Goal: Transaction & Acquisition: Book appointment/travel/reservation

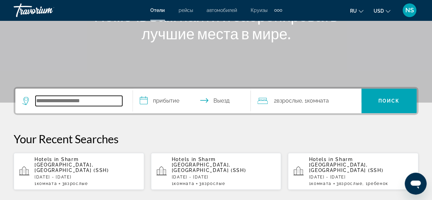
click at [60, 103] on input "Search hotel destination" at bounding box center [79, 101] width 87 height 10
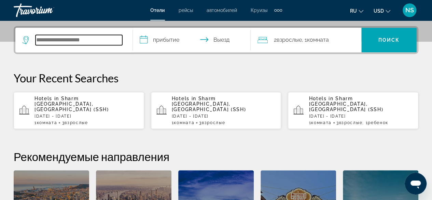
scroll to position [167, 0]
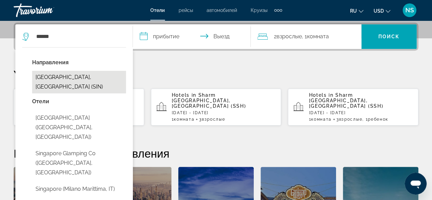
click at [90, 77] on button "[GEOGRAPHIC_DATA], [GEOGRAPHIC_DATA] (SIN)" at bounding box center [79, 82] width 94 height 23
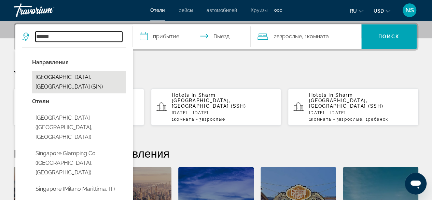
type input "**********"
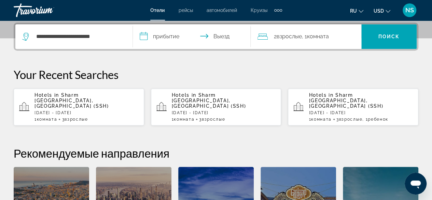
click at [162, 38] on input "**********" at bounding box center [193, 37] width 120 height 27
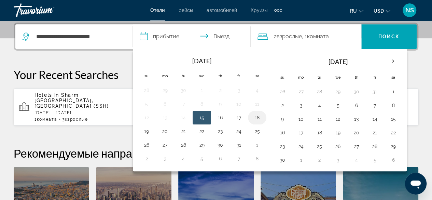
click at [252, 117] on button "18" at bounding box center [257, 118] width 11 height 10
click at [151, 130] on button "19" at bounding box center [146, 131] width 11 height 10
type input "**********"
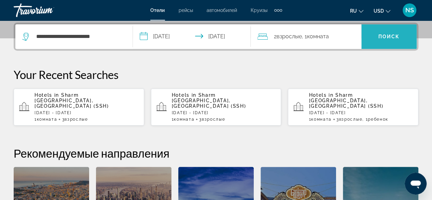
click at [392, 38] on span "Поиск" at bounding box center [390, 36] width 22 height 5
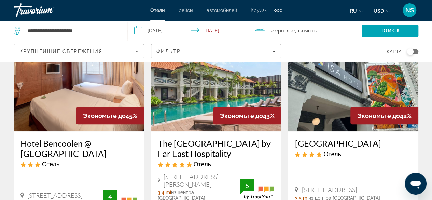
scroll to position [68, 0]
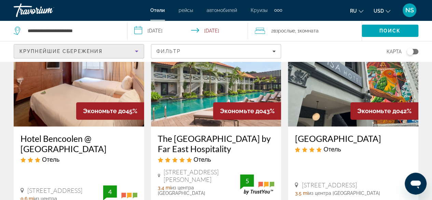
click at [114, 55] on div "Крупнейшие сбережения" at bounding box center [77, 51] width 116 height 8
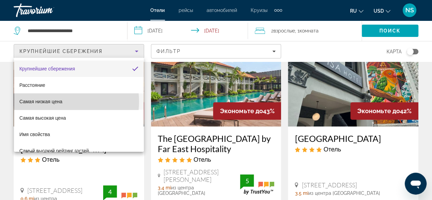
click at [59, 102] on span "Самая низкая цена" at bounding box center [40, 101] width 43 height 5
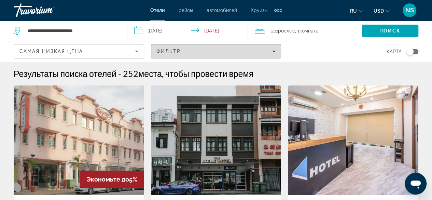
click at [219, 54] on span "Filters" at bounding box center [216, 51] width 130 height 16
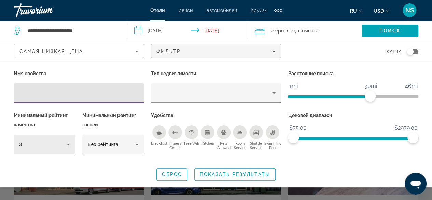
click at [62, 145] on div "3" at bounding box center [43, 144] width 48 height 8
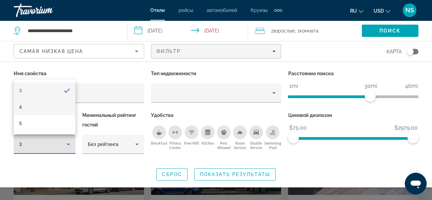
click at [42, 110] on mat-option "4" at bounding box center [45, 107] width 62 height 16
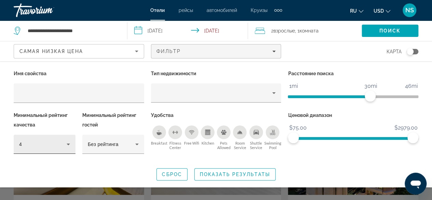
click at [56, 149] on div "4" at bounding box center [44, 144] width 51 height 19
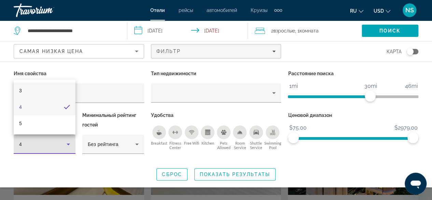
click at [43, 95] on mat-option "3" at bounding box center [45, 90] width 62 height 16
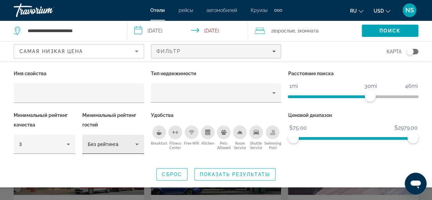
click at [102, 149] on div "Без рейтинга" at bounding box center [113, 144] width 51 height 19
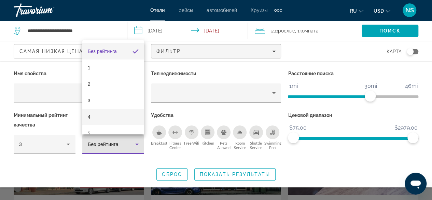
click at [101, 116] on mat-option "4" at bounding box center [113, 117] width 62 height 16
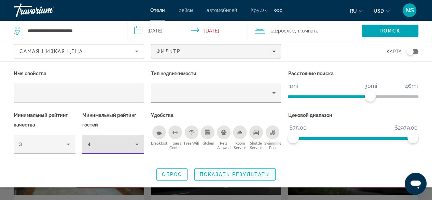
click at [248, 175] on span "Показать результаты" at bounding box center [235, 174] width 70 height 5
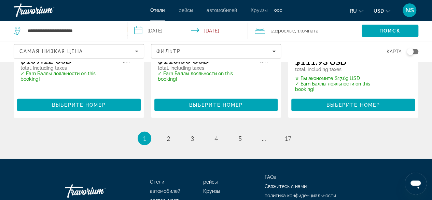
scroll to position [1019, 0]
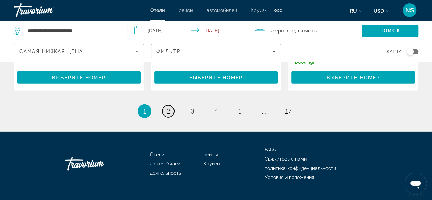
click at [168, 107] on span "2" at bounding box center [168, 111] width 3 height 8
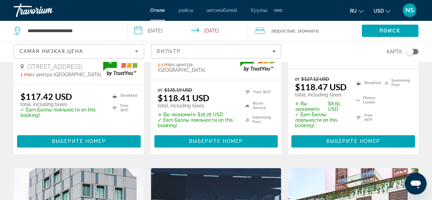
scroll to position [444, 0]
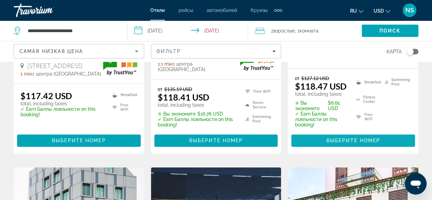
click at [372, 143] on span "Выберите номер" at bounding box center [353, 140] width 54 height 5
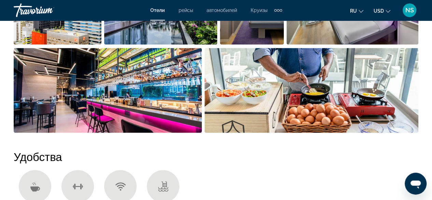
scroll to position [615, 0]
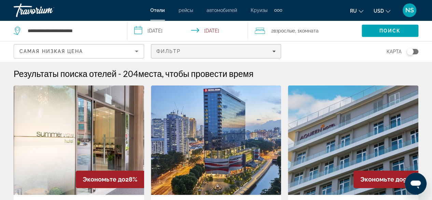
click at [202, 53] on div "Фильтр" at bounding box center [217, 51] width 120 height 5
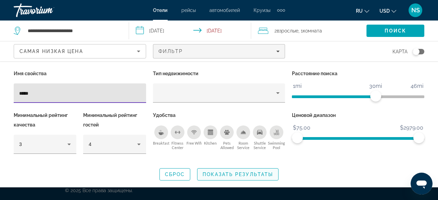
type input "*****"
click at [227, 179] on span "Search widget" at bounding box center [237, 174] width 81 height 16
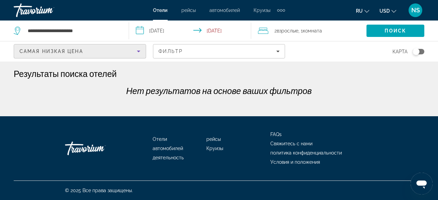
click at [126, 52] on div "Самая низкая цена" at bounding box center [77, 51] width 117 height 8
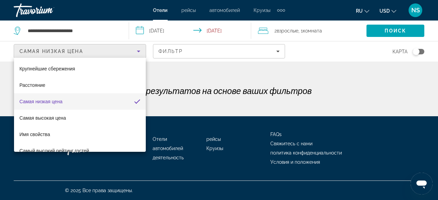
drag, startPoint x: 200, startPoint y: 67, endPoint x: 202, endPoint y: 59, distance: 8.3
click at [200, 66] on div at bounding box center [219, 100] width 438 height 200
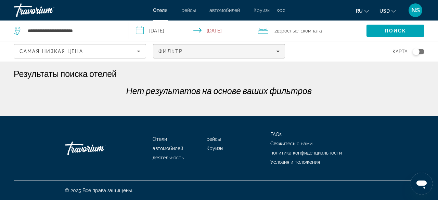
click at [217, 52] on div "Фильтр" at bounding box center [218, 51] width 121 height 5
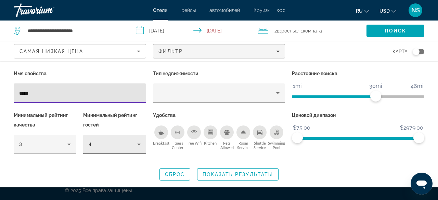
click at [116, 145] on div "4" at bounding box center [113, 144] width 48 height 8
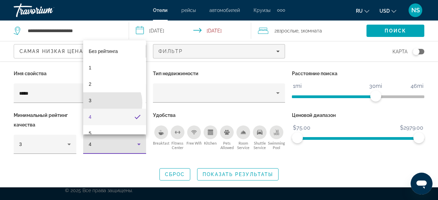
drag, startPoint x: 107, startPoint y: 103, endPoint x: 129, endPoint y: 129, distance: 33.8
click at [107, 103] on mat-option "3" at bounding box center [114, 100] width 63 height 16
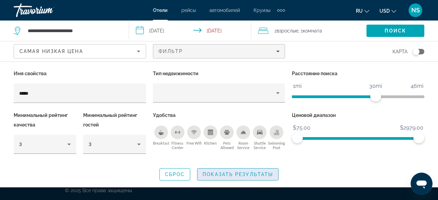
click at [229, 174] on span "Показать результаты" at bounding box center [237, 174] width 70 height 5
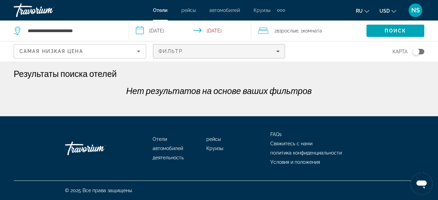
click at [204, 53] on div "Фильтр" at bounding box center [218, 51] width 121 height 5
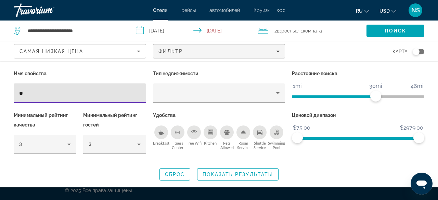
type input "*"
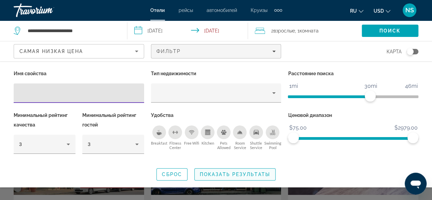
click at [212, 170] on span "Search widget" at bounding box center [235, 174] width 81 height 16
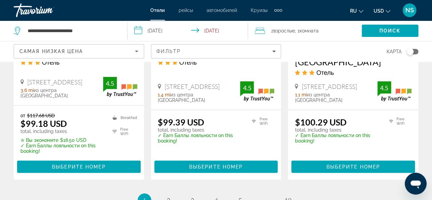
scroll to position [1024, 0]
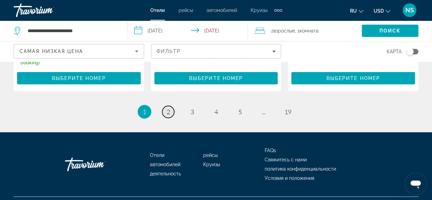
click at [168, 108] on span "2" at bounding box center [168, 112] width 3 height 8
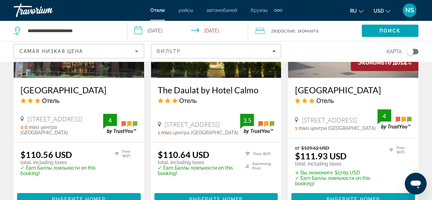
scroll to position [1044, 0]
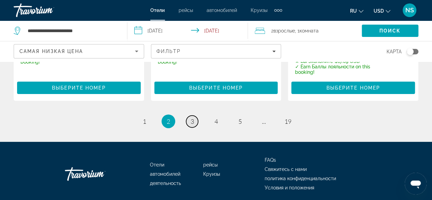
click at [192, 118] on span "3" at bounding box center [192, 122] width 3 height 8
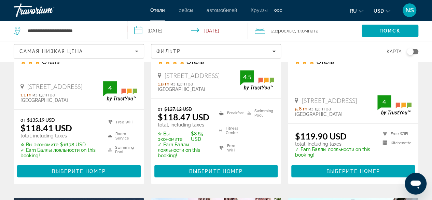
scroll to position [718, 0]
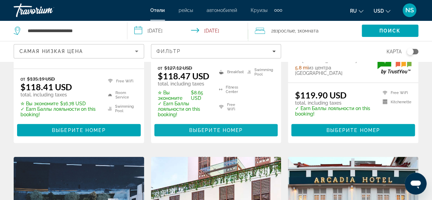
click at [221, 138] on span "Main content" at bounding box center [217, 130] width 124 height 16
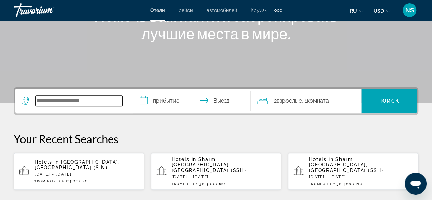
click at [45, 104] on input "Search hotel destination" at bounding box center [79, 101] width 87 height 10
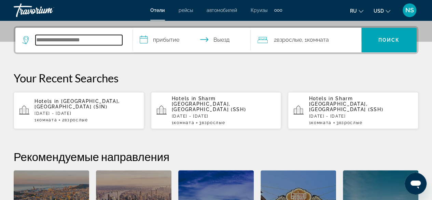
scroll to position [167, 0]
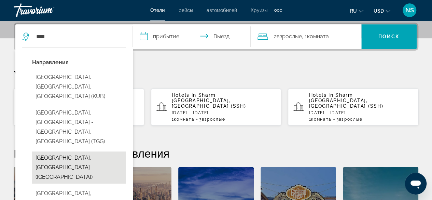
click at [83, 151] on button "[GEOGRAPHIC_DATA], [GEOGRAPHIC_DATA] ([GEOGRAPHIC_DATA])" at bounding box center [79, 167] width 94 height 32
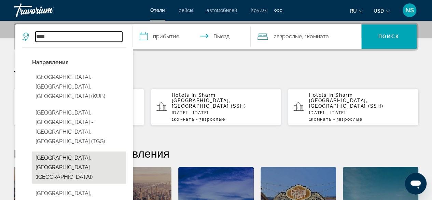
type input "**********"
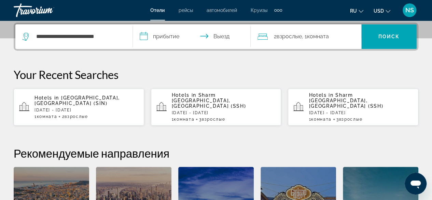
click at [170, 36] on input "**********" at bounding box center [193, 37] width 120 height 27
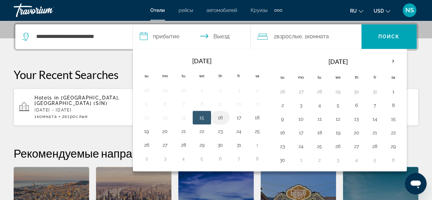
click at [221, 118] on button "16" at bounding box center [220, 118] width 11 height 10
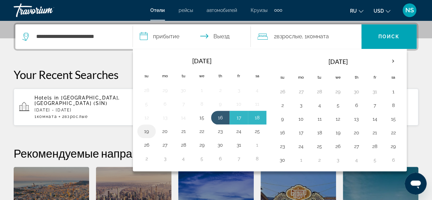
click at [148, 130] on button "19" at bounding box center [146, 131] width 11 height 10
type input "**********"
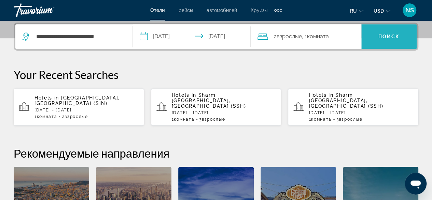
click at [386, 39] on span "Search" at bounding box center [389, 36] width 55 height 16
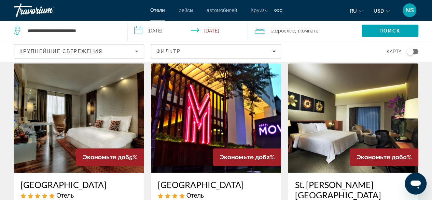
scroll to position [342, 0]
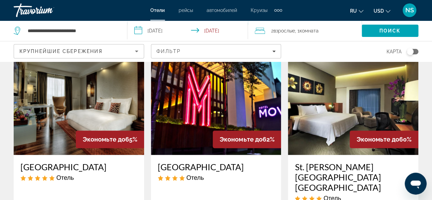
click at [91, 51] on span "Крупнейшие сбережения" at bounding box center [60, 51] width 83 height 5
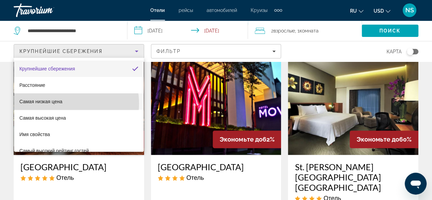
drag, startPoint x: 61, startPoint y: 104, endPoint x: 72, endPoint y: 98, distance: 12.7
click at [61, 104] on span "Самая низкая цена" at bounding box center [40, 101] width 43 height 5
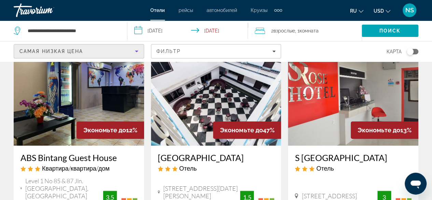
scroll to position [103, 0]
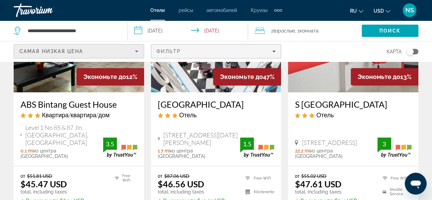
click at [195, 49] on div "Фильтр" at bounding box center [217, 51] width 120 height 5
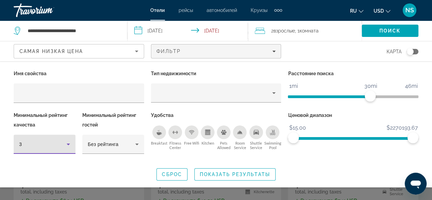
click at [51, 141] on div "3" at bounding box center [43, 144] width 48 height 8
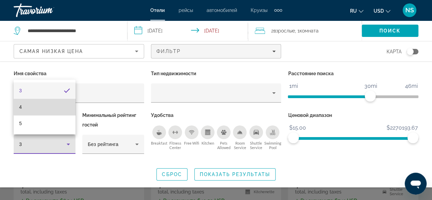
click at [45, 109] on mat-option "4" at bounding box center [45, 107] width 62 height 16
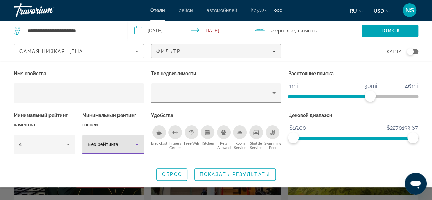
click at [116, 145] on span "Без рейтинга" at bounding box center [103, 144] width 31 height 5
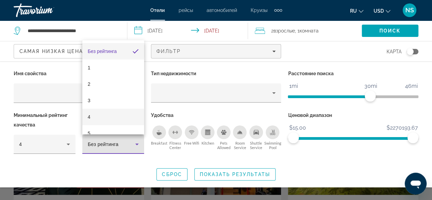
click at [110, 110] on mat-option "4" at bounding box center [113, 117] width 62 height 16
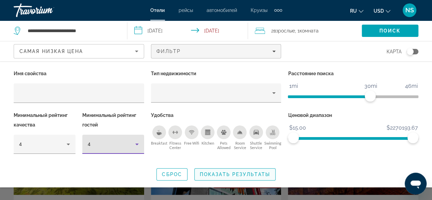
click at [226, 172] on span "Показать результаты" at bounding box center [235, 174] width 70 height 5
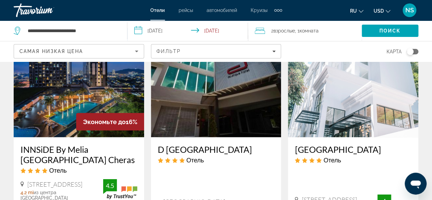
scroll to position [615, 0]
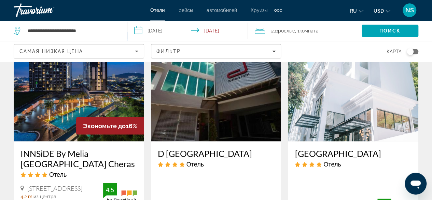
click at [56, 148] on h3 "INNSiDE By Melia Kuala Lumpur Cheras" at bounding box center [79, 158] width 117 height 21
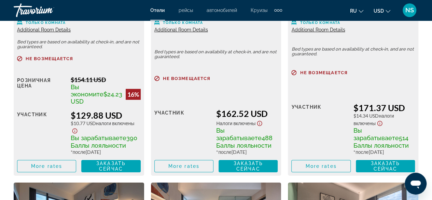
scroll to position [1197, 0]
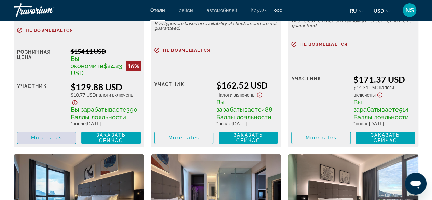
click at [34, 141] on span "More rates" at bounding box center [46, 137] width 31 height 5
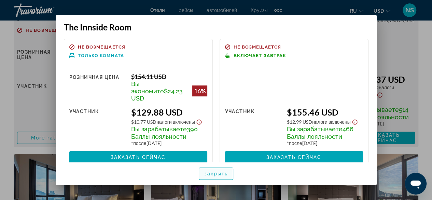
click at [213, 175] on span "закрыть" at bounding box center [216, 173] width 24 height 5
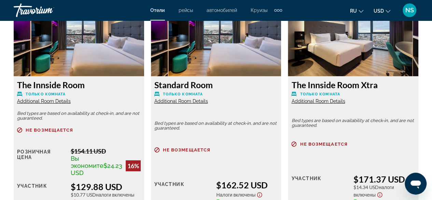
scroll to position [991, 0]
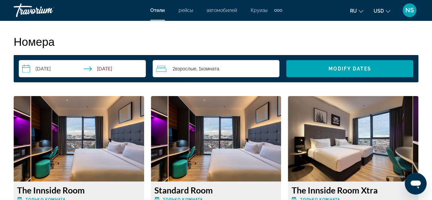
click at [224, 69] on div "2 Взрослый Взрослые , 1 Комната номера" at bounding box center [218, 69] width 124 height 8
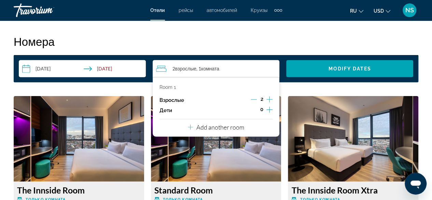
click at [224, 129] on p "Add another room" at bounding box center [221, 127] width 48 height 8
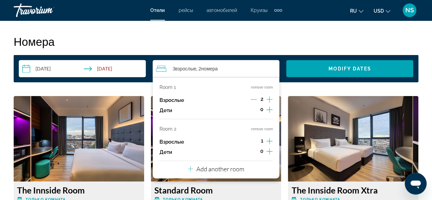
click at [270, 141] on icon "Increment adults" at bounding box center [270, 141] width 6 height 6
click at [229, 173] on button "Add another room" at bounding box center [216, 168] width 56 height 14
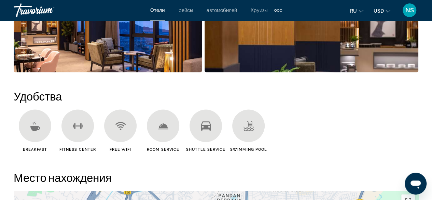
scroll to position [547, 0]
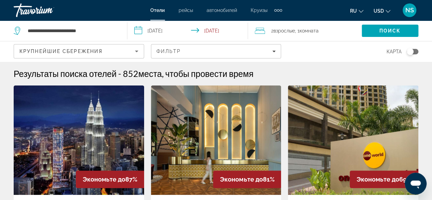
click at [163, 29] on input "**********" at bounding box center [189, 32] width 123 height 23
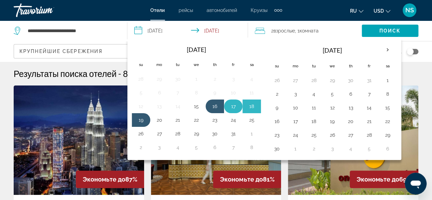
click at [233, 105] on button "17" at bounding box center [233, 107] width 11 height 10
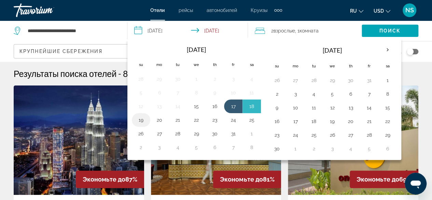
click at [145, 121] on button "19" at bounding box center [141, 120] width 11 height 10
type input "**********"
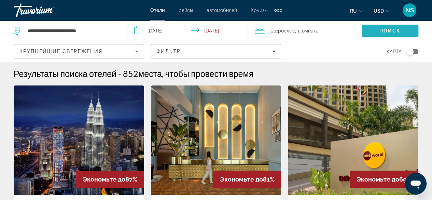
click at [399, 30] on span "Поиск" at bounding box center [391, 30] width 22 height 5
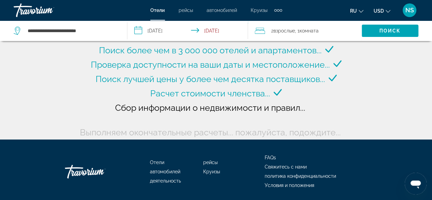
scroll to position [69, 0]
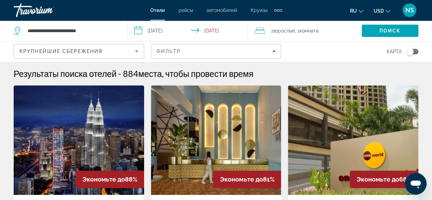
scroll to position [137, 0]
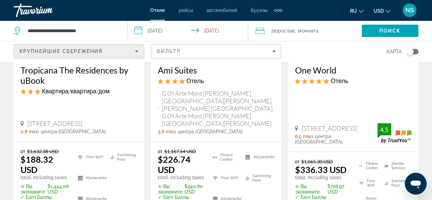
click at [112, 54] on div "Крупнейшие сбережения" at bounding box center [77, 51] width 116 height 8
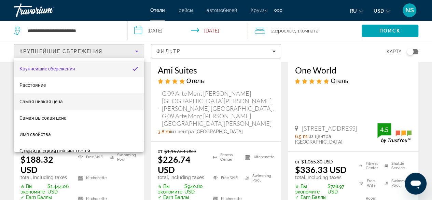
click at [64, 102] on mat-option "Самая низкая цена" at bounding box center [79, 101] width 130 height 16
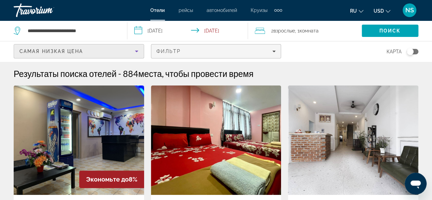
click at [202, 52] on div "Фильтр" at bounding box center [217, 51] width 120 height 5
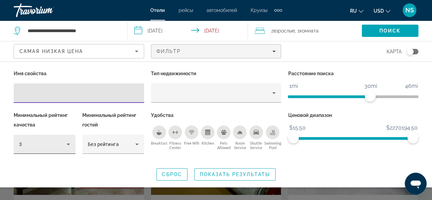
click at [56, 141] on div "3" at bounding box center [43, 144] width 48 height 8
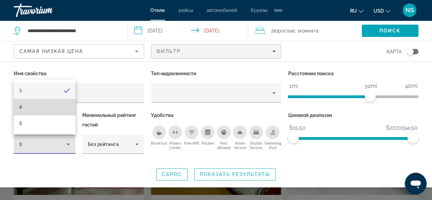
click at [41, 109] on mat-option "4" at bounding box center [45, 107] width 62 height 16
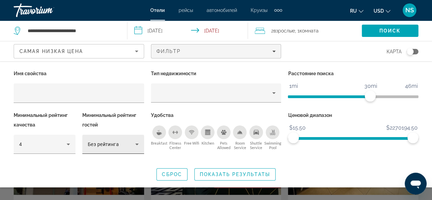
click at [104, 148] on div "Без рейтинга" at bounding box center [113, 144] width 51 height 19
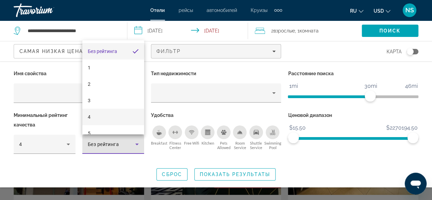
click at [101, 114] on mat-option "4" at bounding box center [113, 117] width 62 height 16
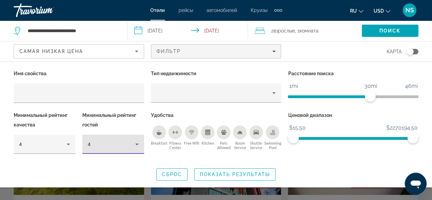
click at [234, 176] on span "Показать результаты" at bounding box center [235, 174] width 70 height 5
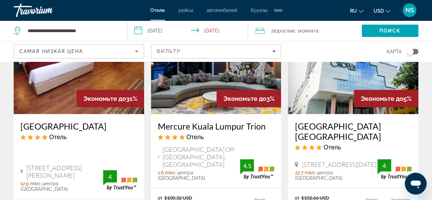
scroll to position [886, 0]
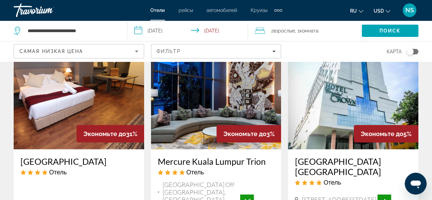
click at [222, 156] on h3 "Mercure Kuala Lumpur Trion" at bounding box center [216, 161] width 117 height 10
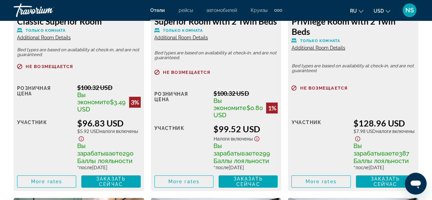
scroll to position [1162, 0]
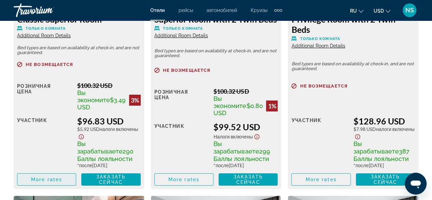
click at [45, 177] on span "More rates" at bounding box center [46, 179] width 31 height 5
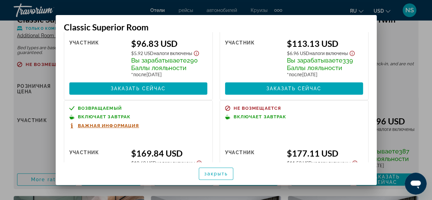
scroll to position [103, 0]
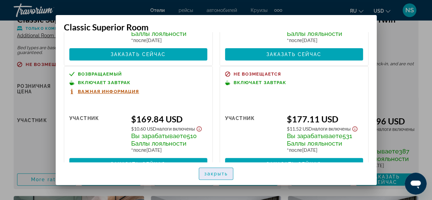
click at [215, 171] on span "закрыть" at bounding box center [216, 173] width 24 height 5
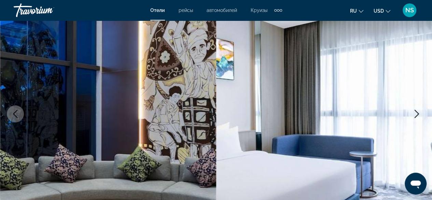
scroll to position [68, 0]
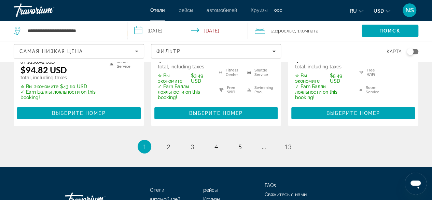
scroll to position [1094, 0]
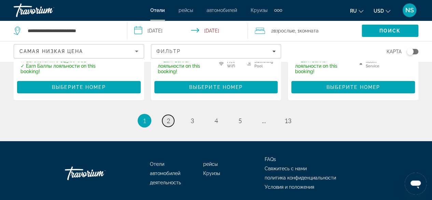
click at [168, 124] on span "2" at bounding box center [168, 121] width 3 height 8
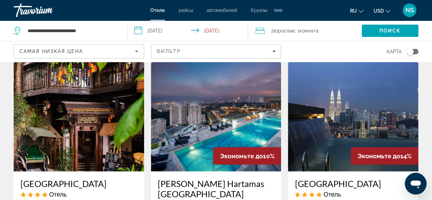
scroll to position [581, 0]
